Goal: Information Seeking & Learning: Check status

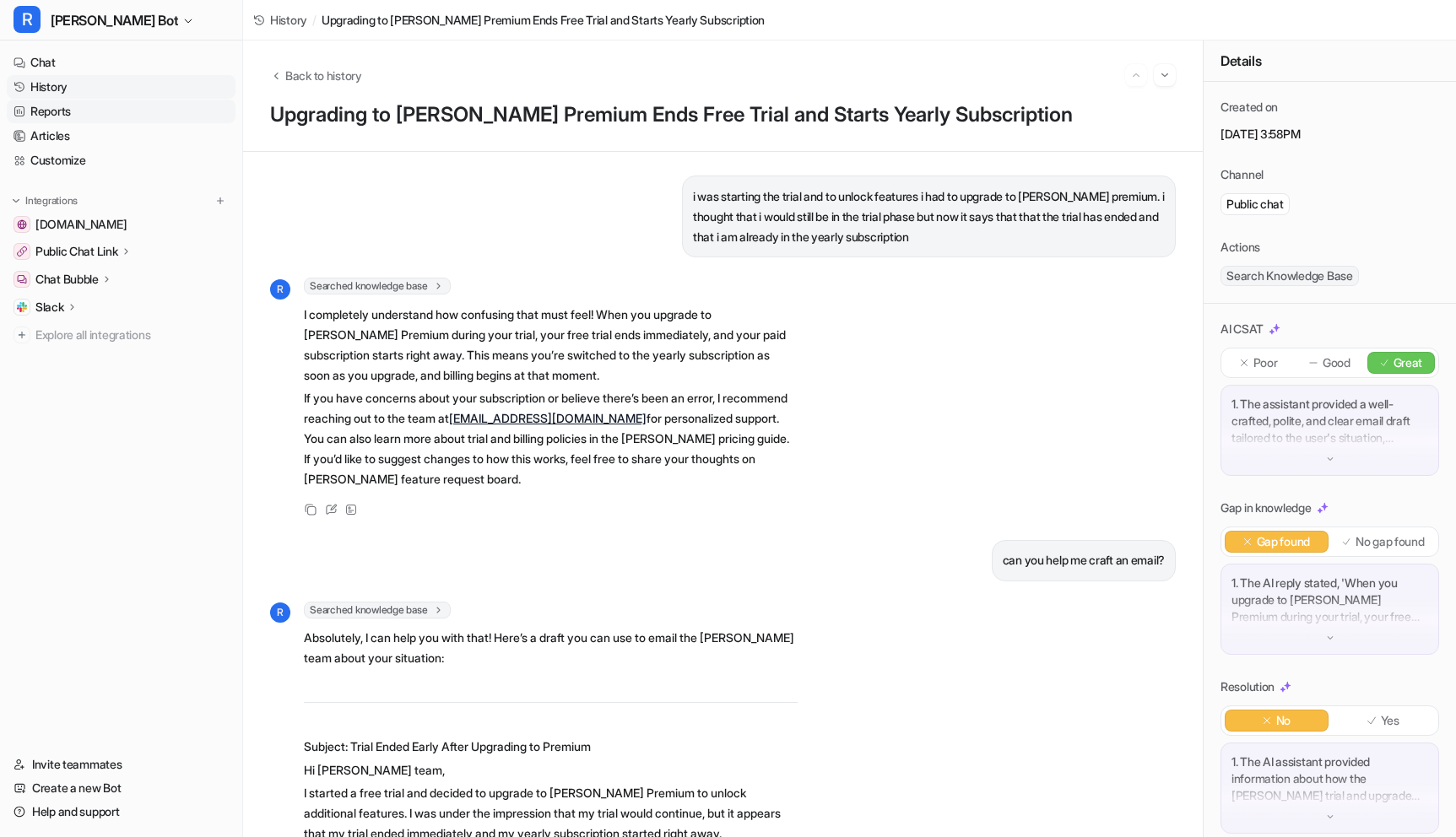
scroll to position [13, 0]
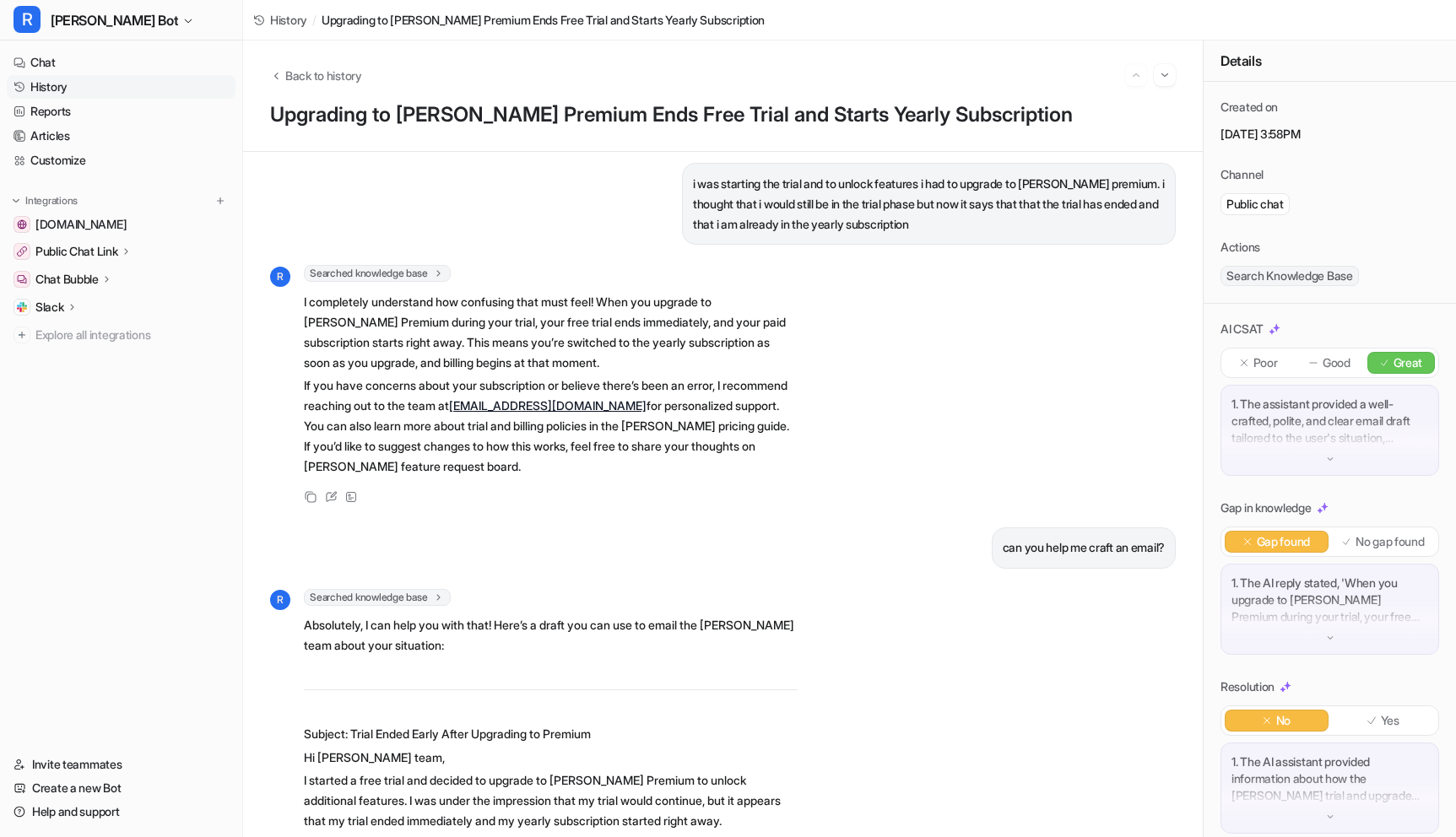
click at [65, 88] on link "History" at bounding box center [121, 87] width 228 height 24
click at [50, 88] on link "History" at bounding box center [121, 87] width 228 height 24
click at [312, 76] on span "Back to history" at bounding box center [323, 76] width 76 height 18
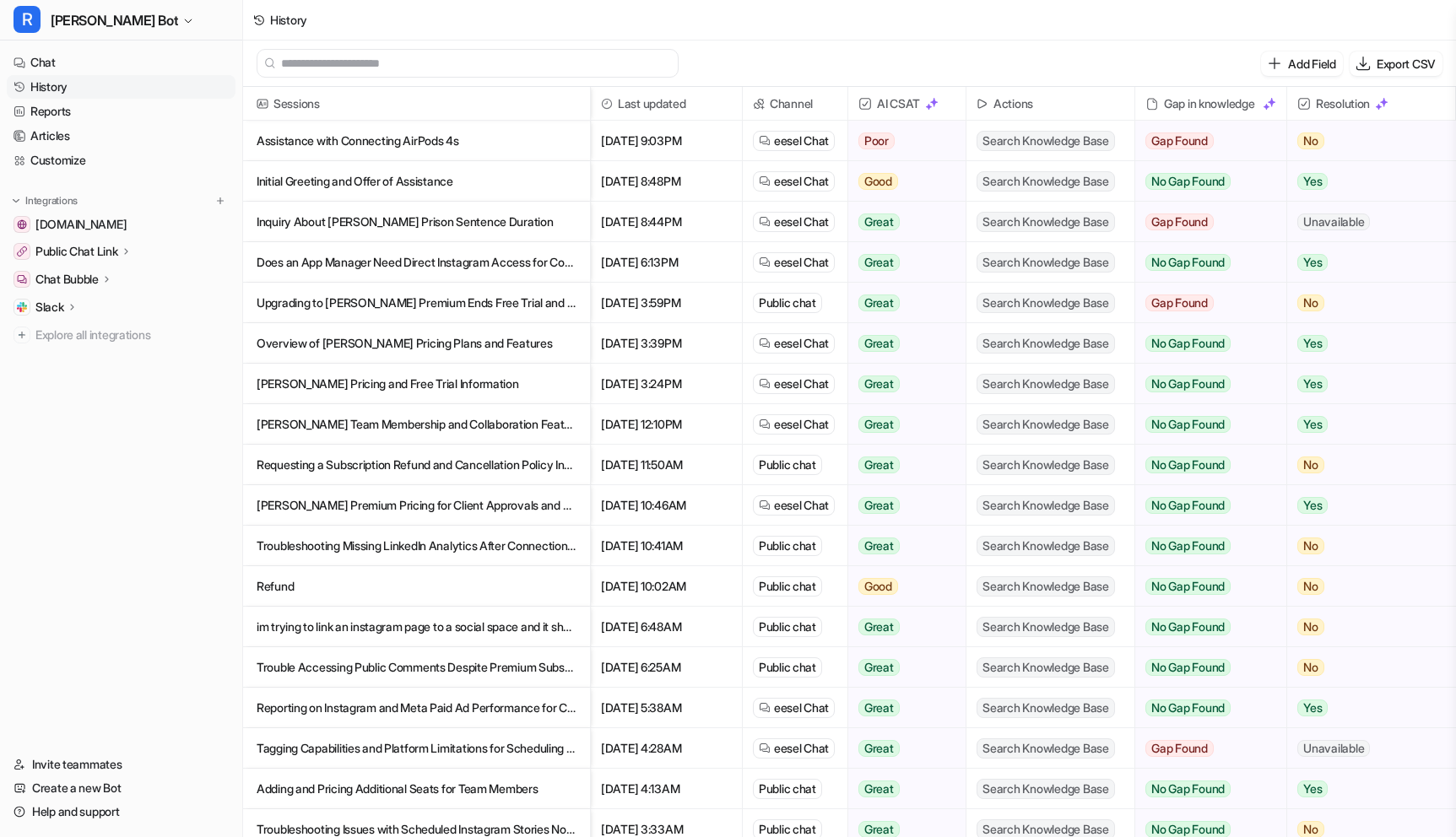
click at [419, 149] on p "Assistance with Connecting AirPods 4s" at bounding box center [416, 141] width 320 height 40
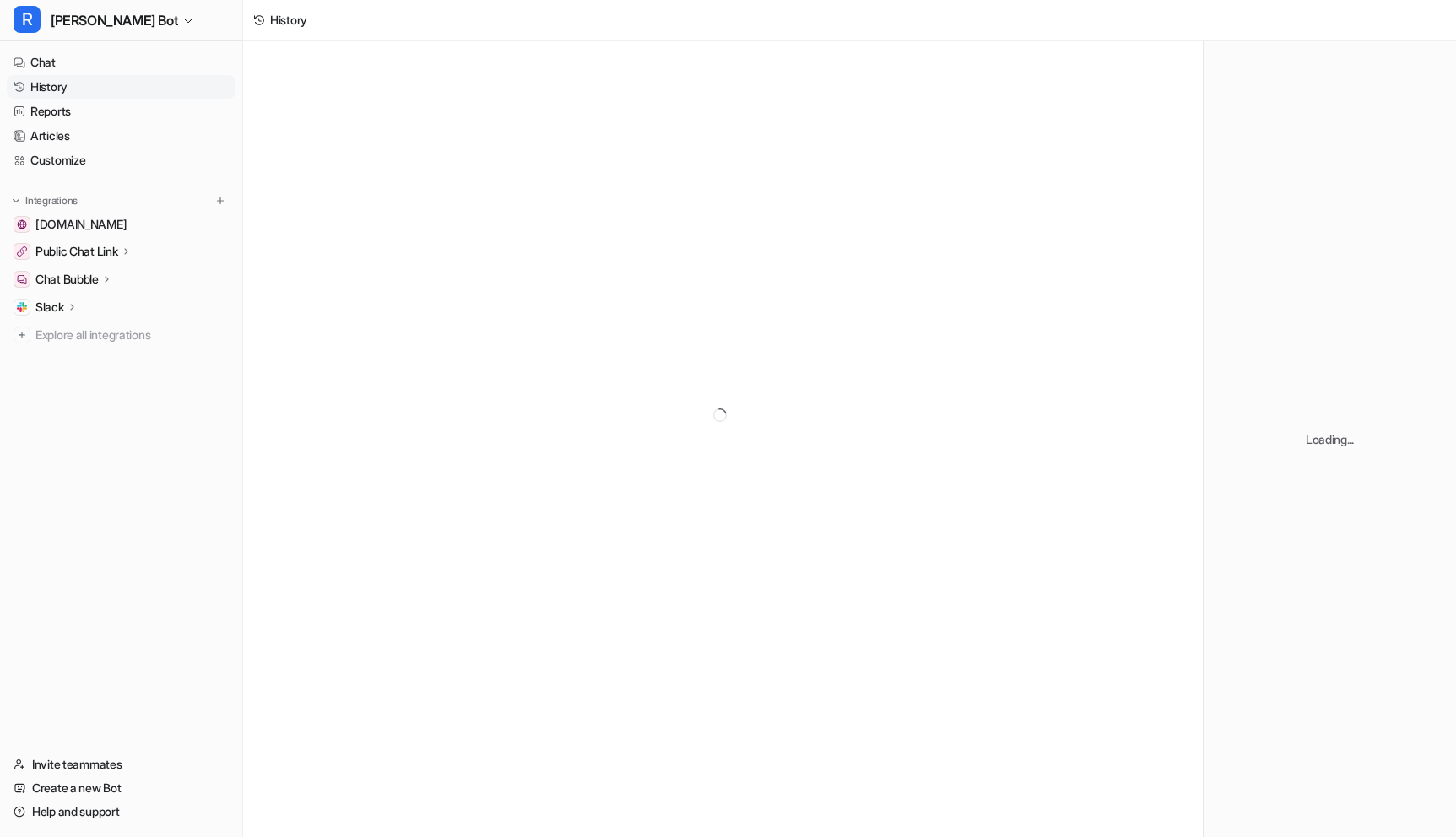
click at [435, 136] on div at bounding box center [723, 415] width 960 height 749
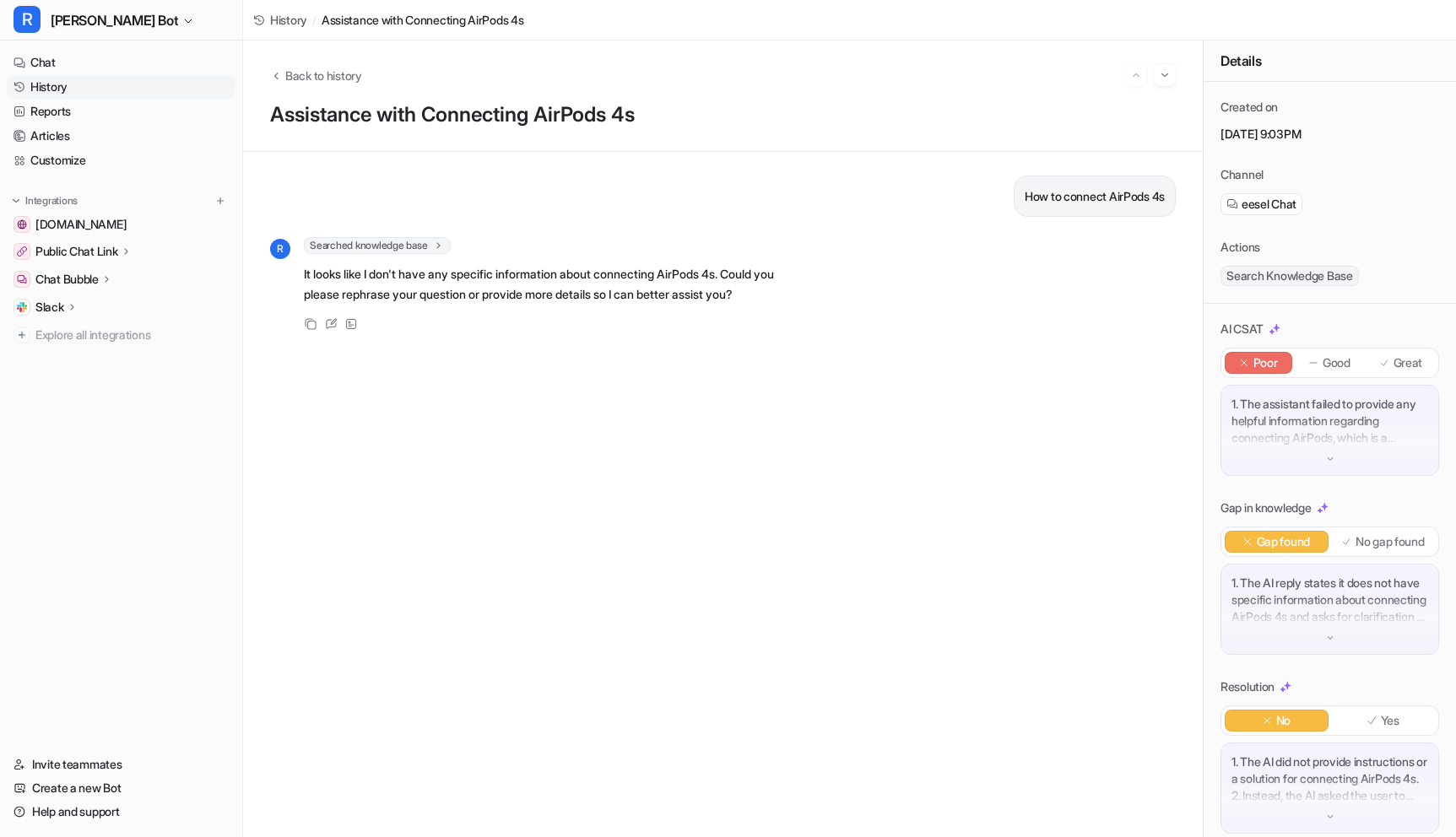
click at [324, 65] on div "Back to history" at bounding box center [723, 76] width 906 height 22
click at [324, 69] on span "Back to history" at bounding box center [323, 76] width 76 height 18
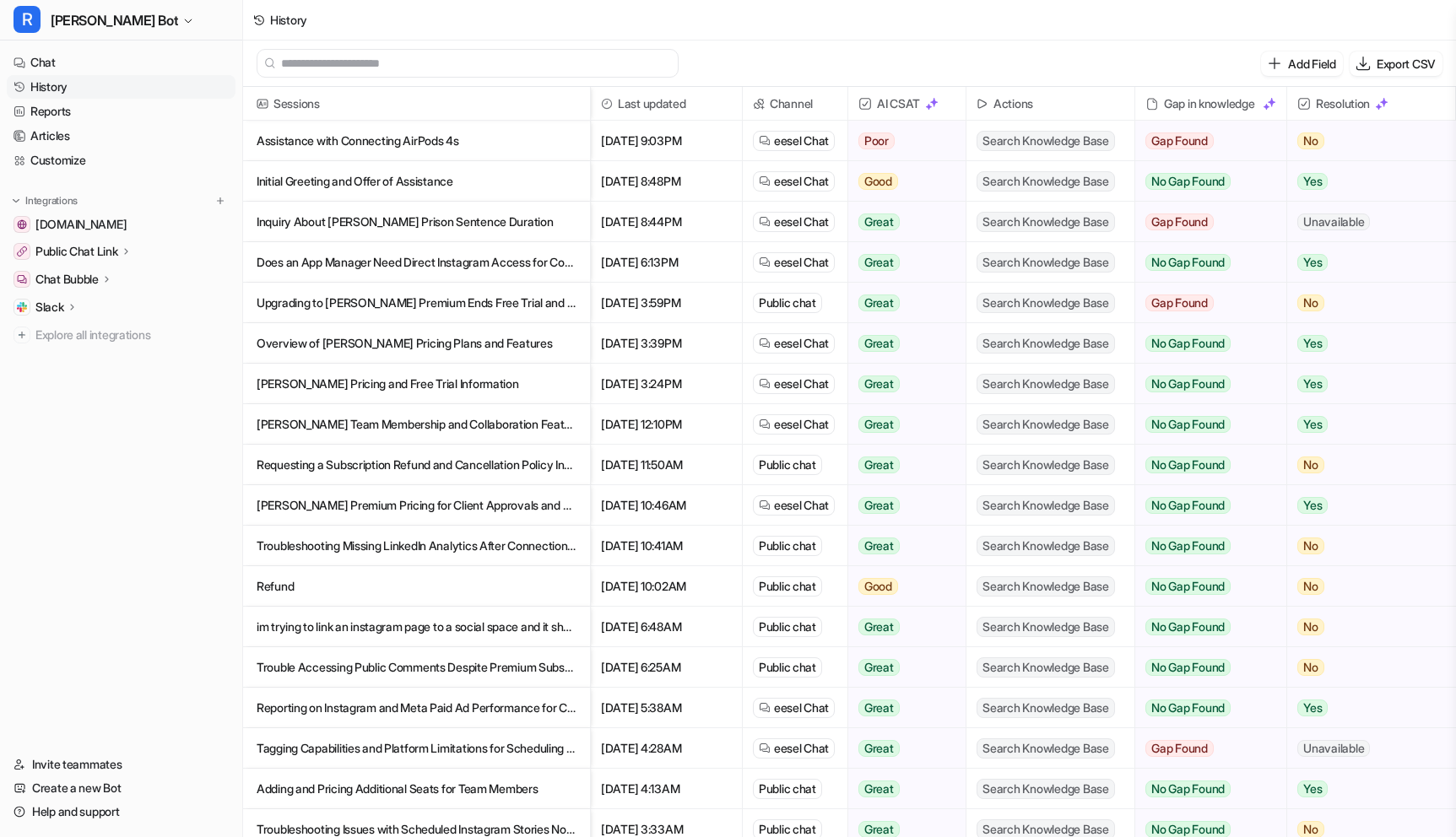
click at [381, 184] on p "Initial Greeting and Offer of Assistance" at bounding box center [416, 181] width 320 height 40
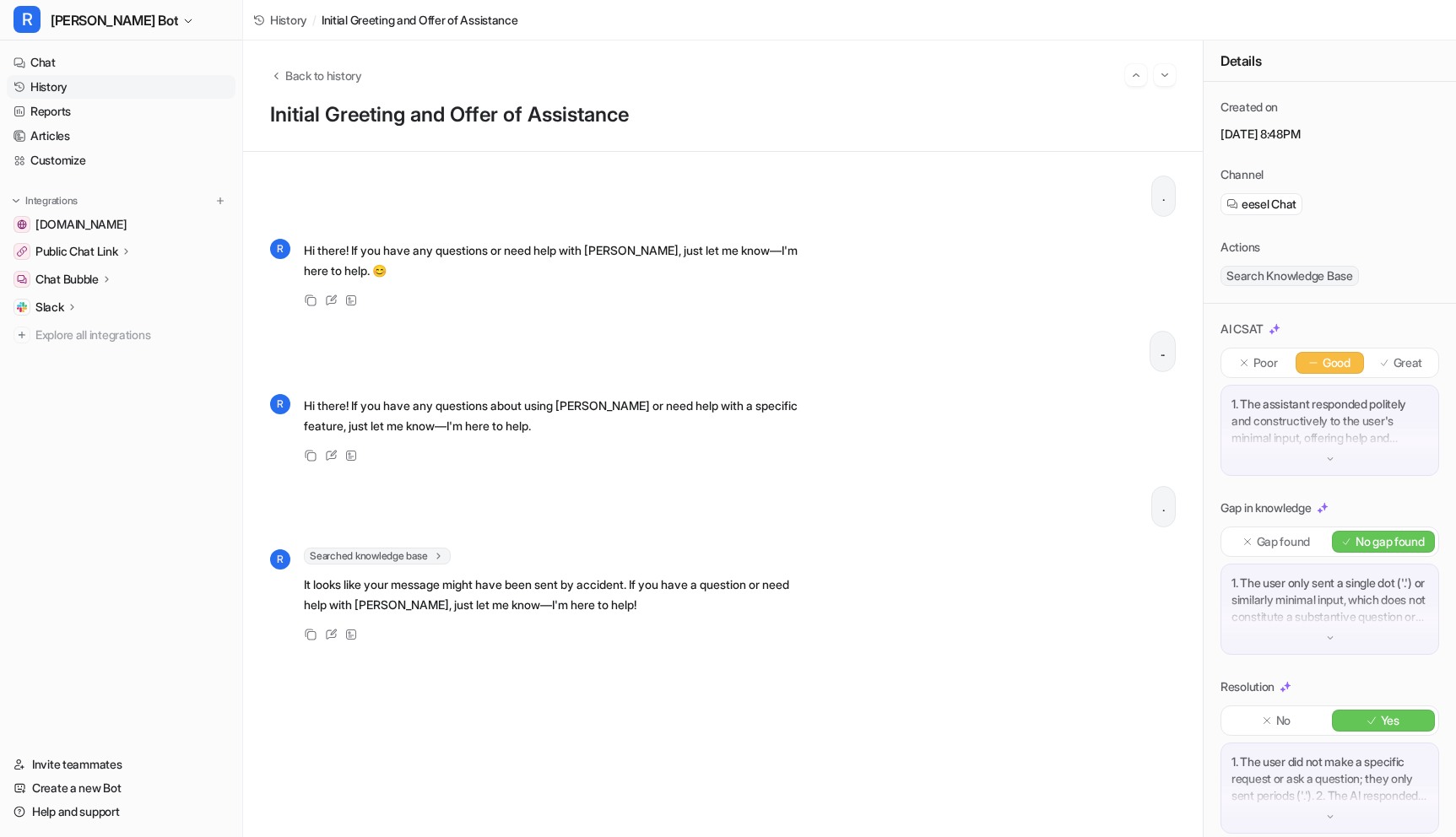
click at [70, 82] on link "History" at bounding box center [121, 87] width 228 height 24
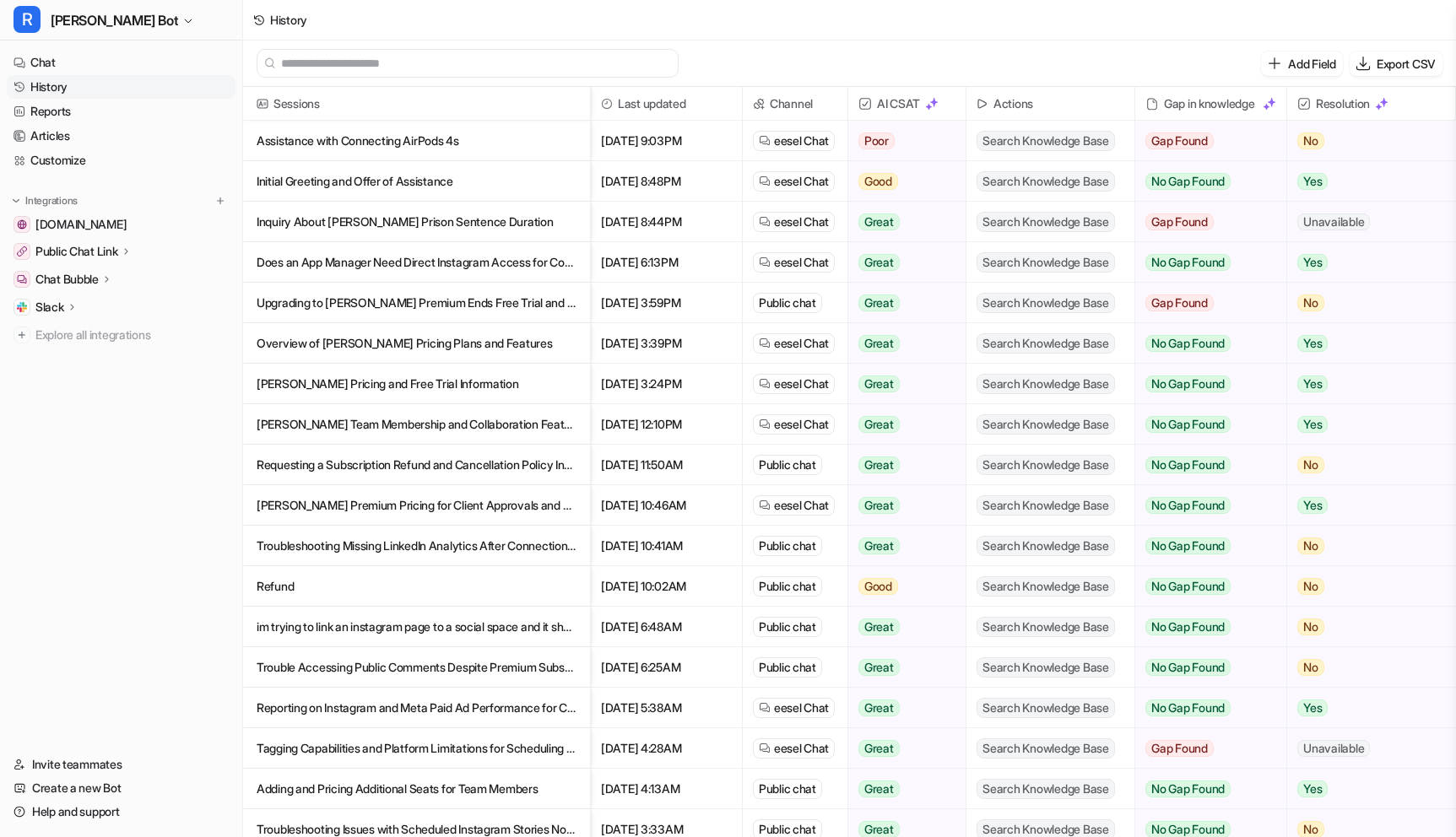
click at [399, 223] on p "Inquiry About Duffy's Prison Sentence Duration" at bounding box center [416, 221] width 320 height 40
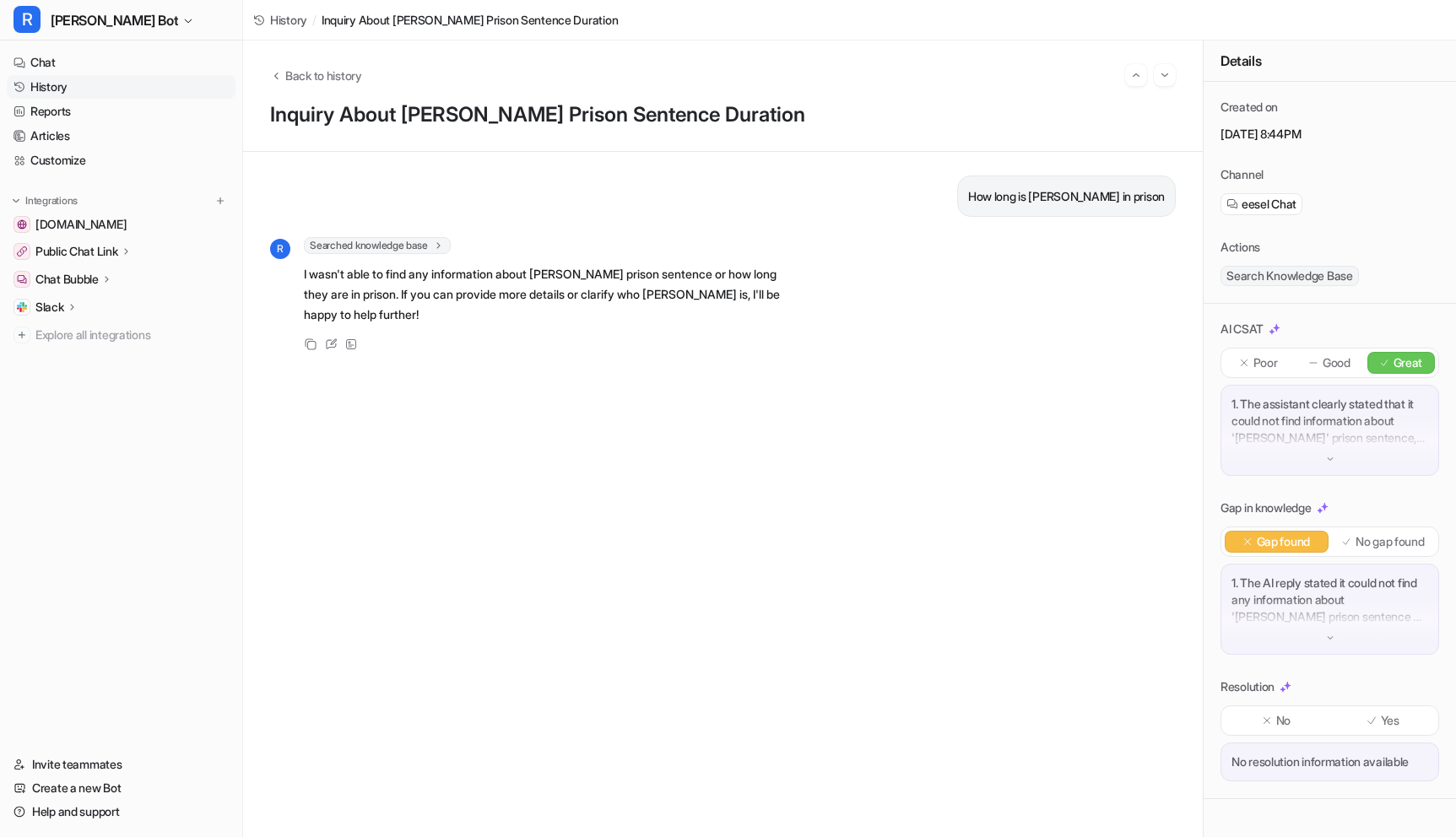
click at [49, 88] on link "History" at bounding box center [121, 87] width 228 height 24
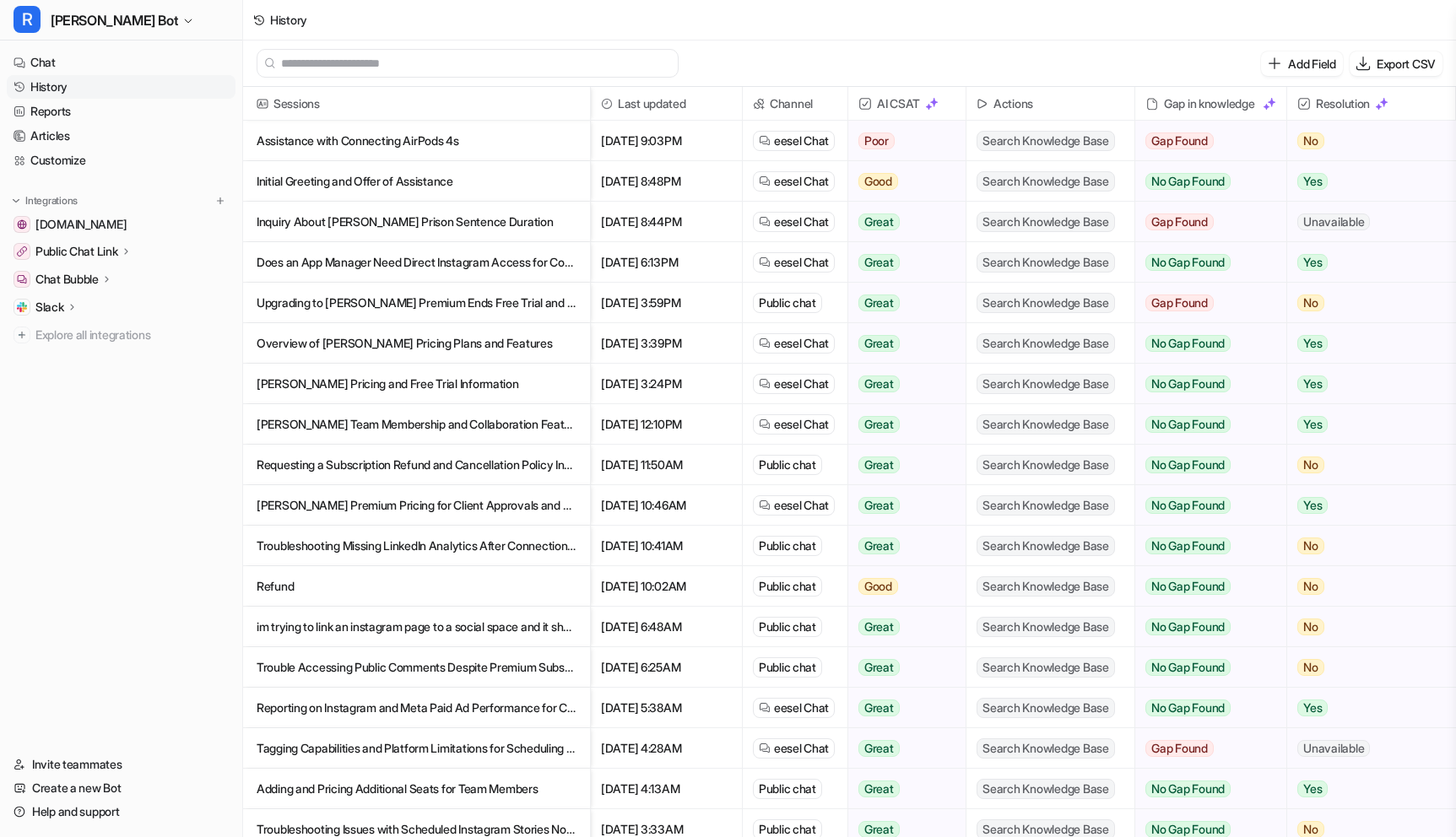
click at [380, 264] on p "Does an App Manager Need Direct Instagram Access for Community Engagement?" at bounding box center [416, 262] width 320 height 40
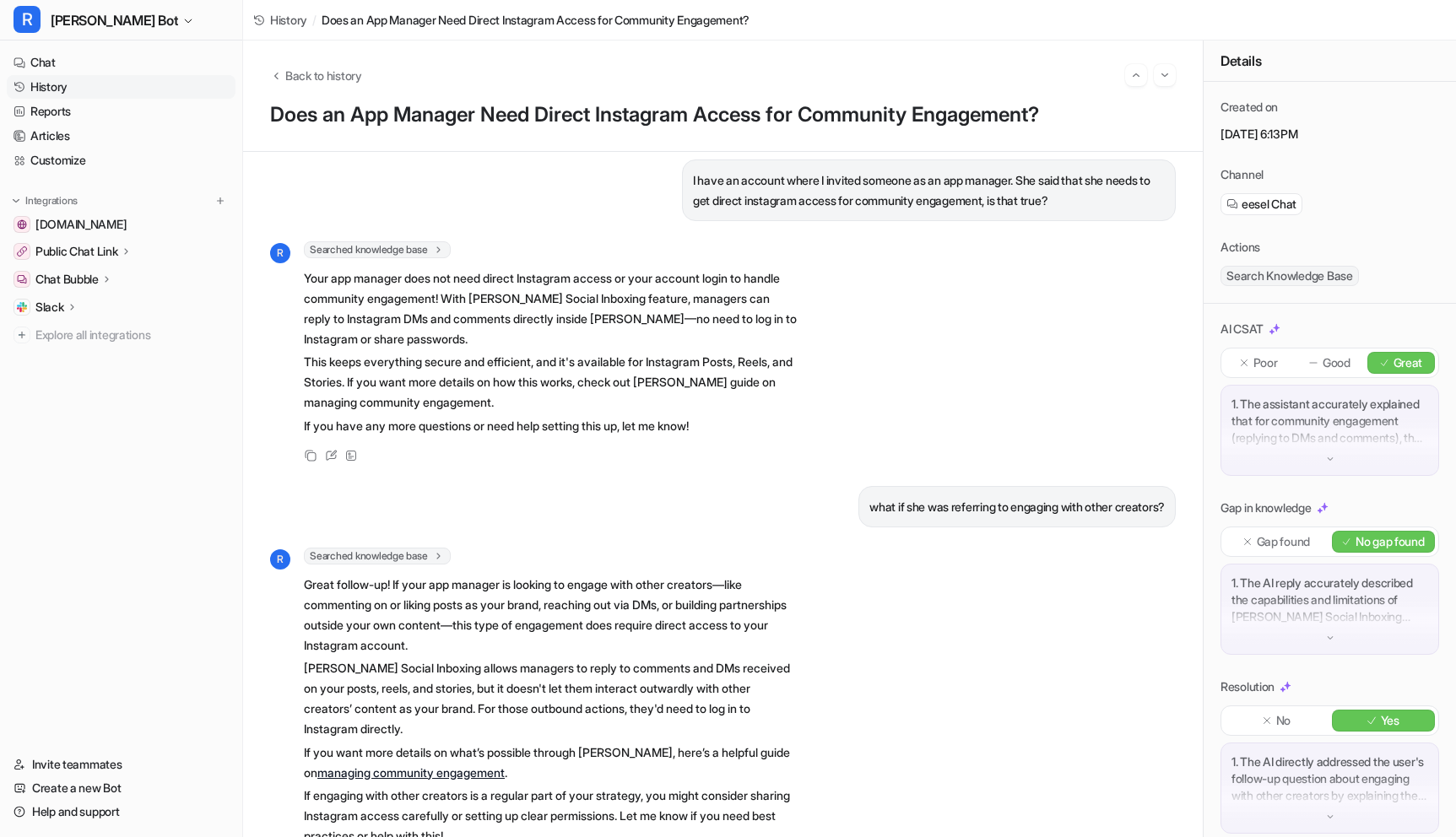
scroll to position [70, 0]
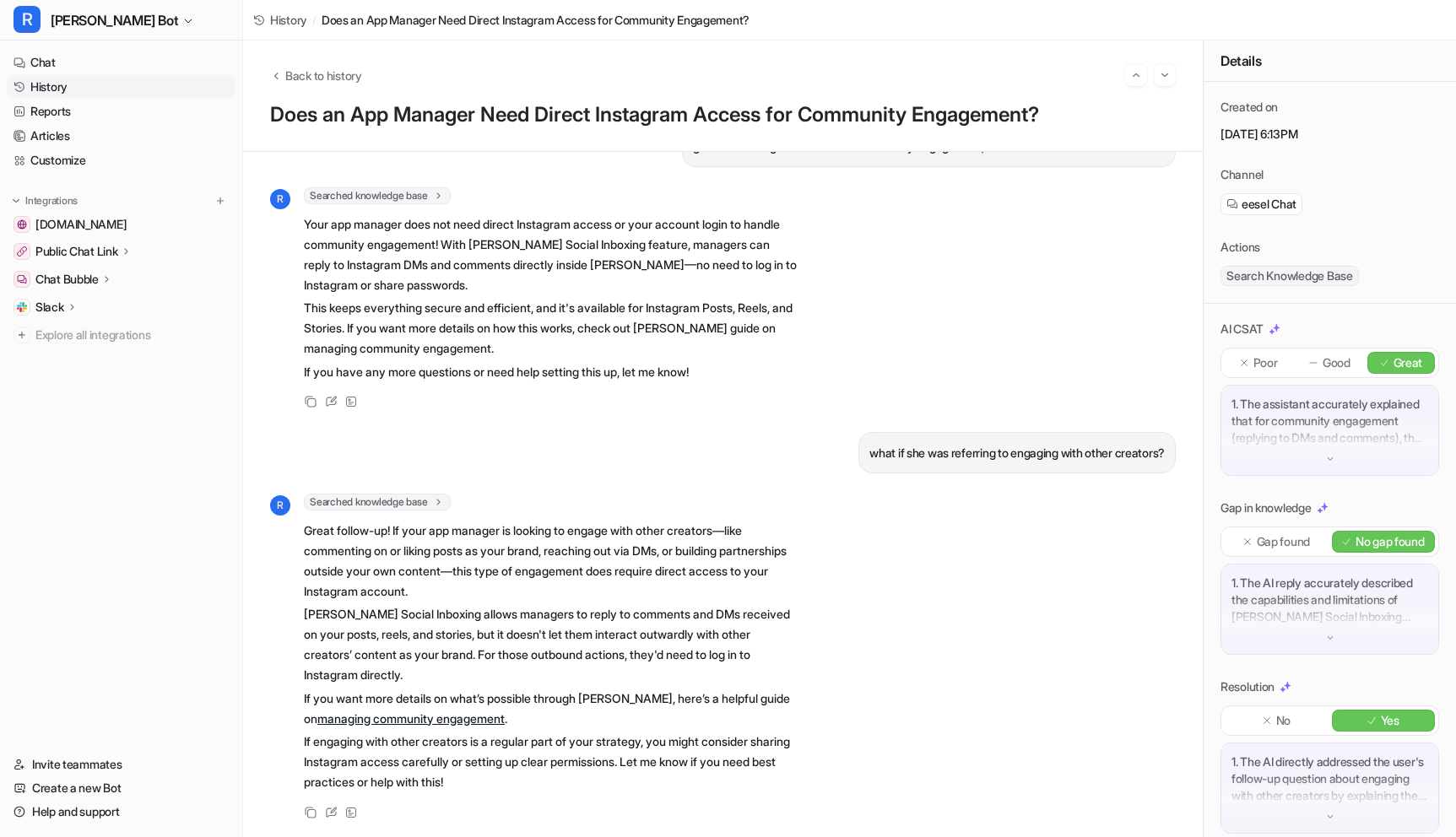
click at [81, 88] on link "History" at bounding box center [121, 87] width 228 height 24
